Goal: Download file/media

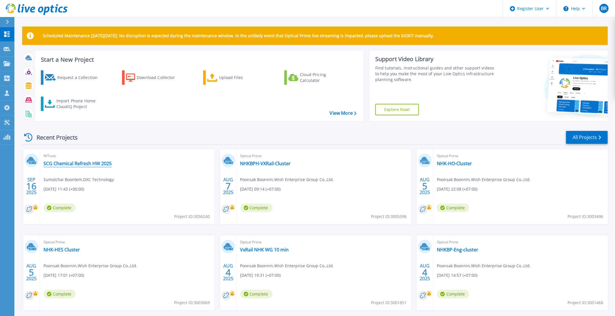
click at [109, 161] on link "SCG Chemical Refresh HW 2025" at bounding box center [77, 163] width 68 height 6
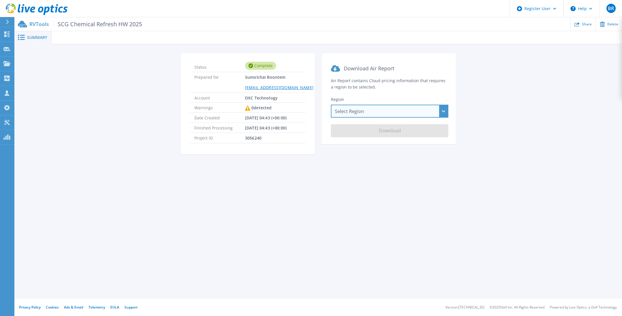
click at [352, 114] on div "Select Region Asia Pacific (Hong Kong) Asia Pacific (Mumbai) Asia Pacific (Seou…" at bounding box center [389, 111] width 117 height 13
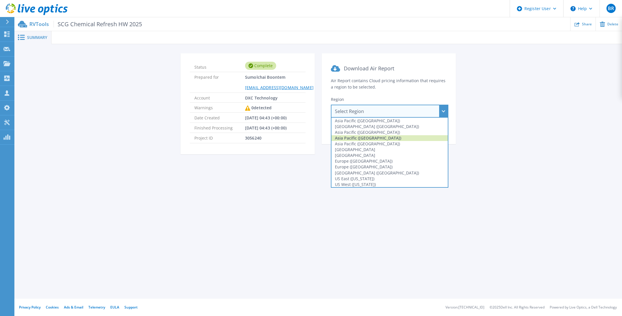
click at [377, 136] on div "Asia Pacific (Singapore)" at bounding box center [389, 138] width 116 height 6
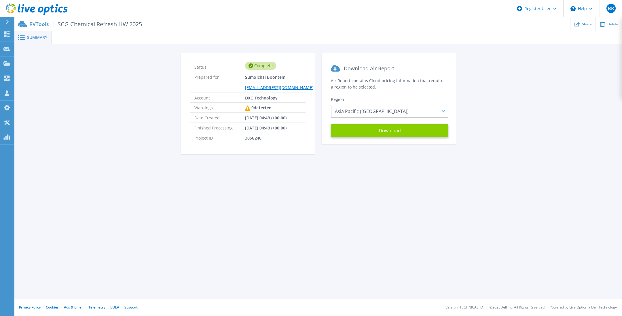
click at [385, 133] on button "Download" at bounding box center [389, 130] width 117 height 13
